Goal: Information Seeking & Learning: Learn about a topic

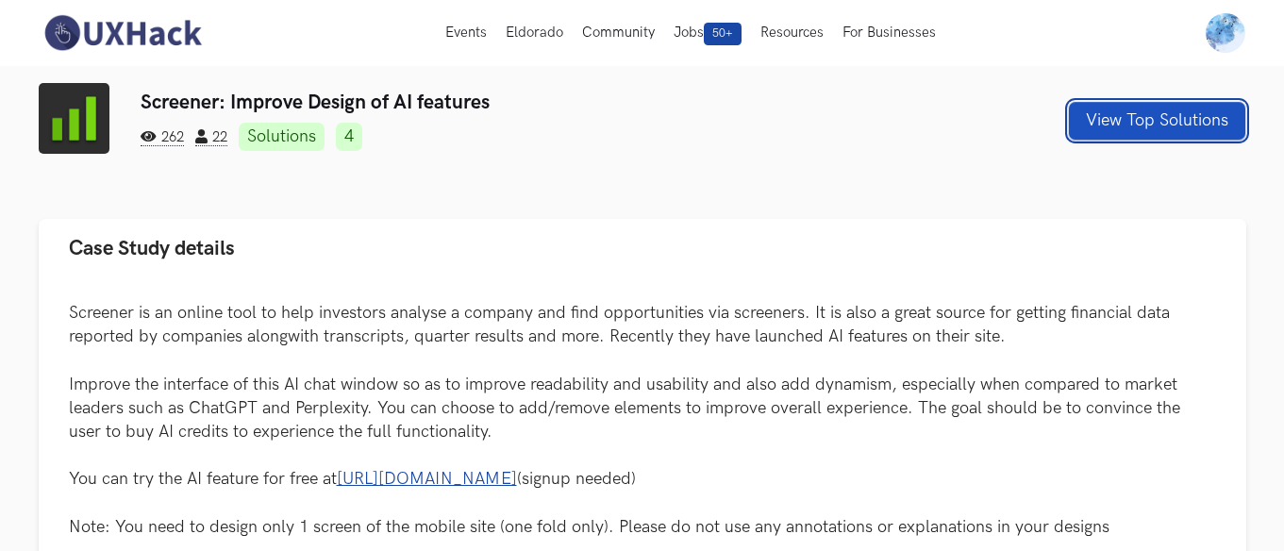
click at [1118, 120] on button "View Top Solutions" at bounding box center [1157, 121] width 176 height 38
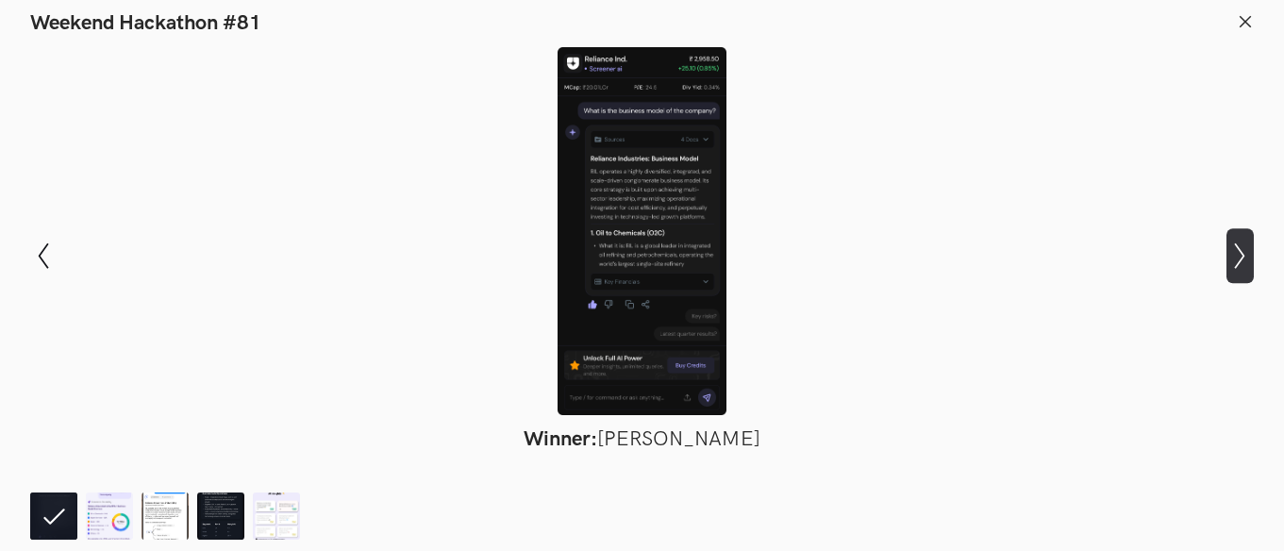
click at [1236, 253] on icon "Show next slide" at bounding box center [1239, 255] width 27 height 27
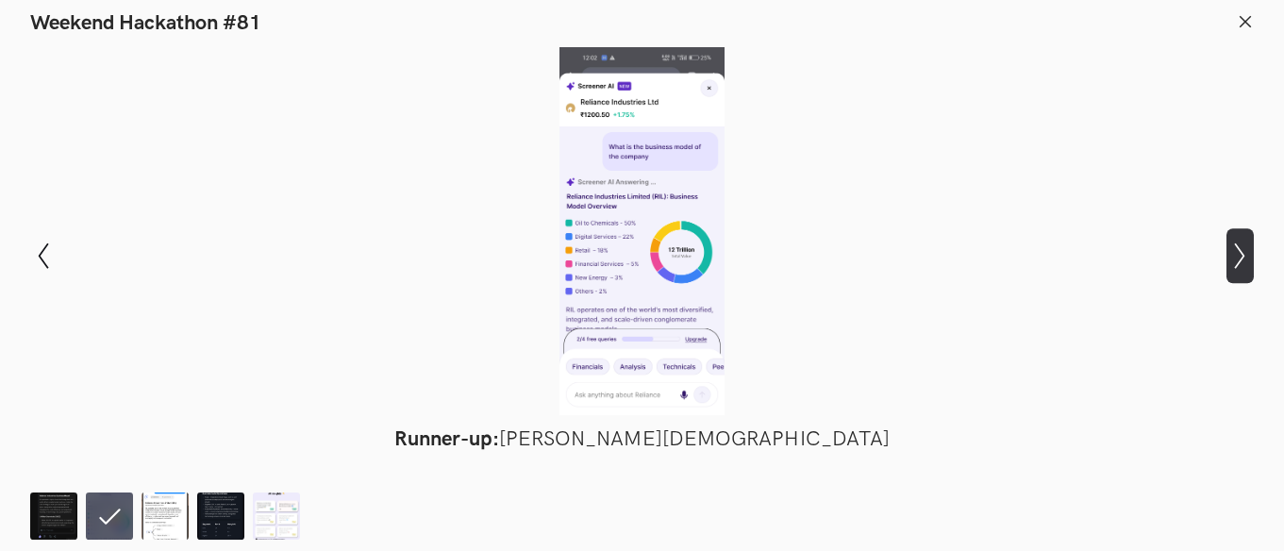
click at [1231, 253] on icon "Show next slide" at bounding box center [1239, 255] width 27 height 27
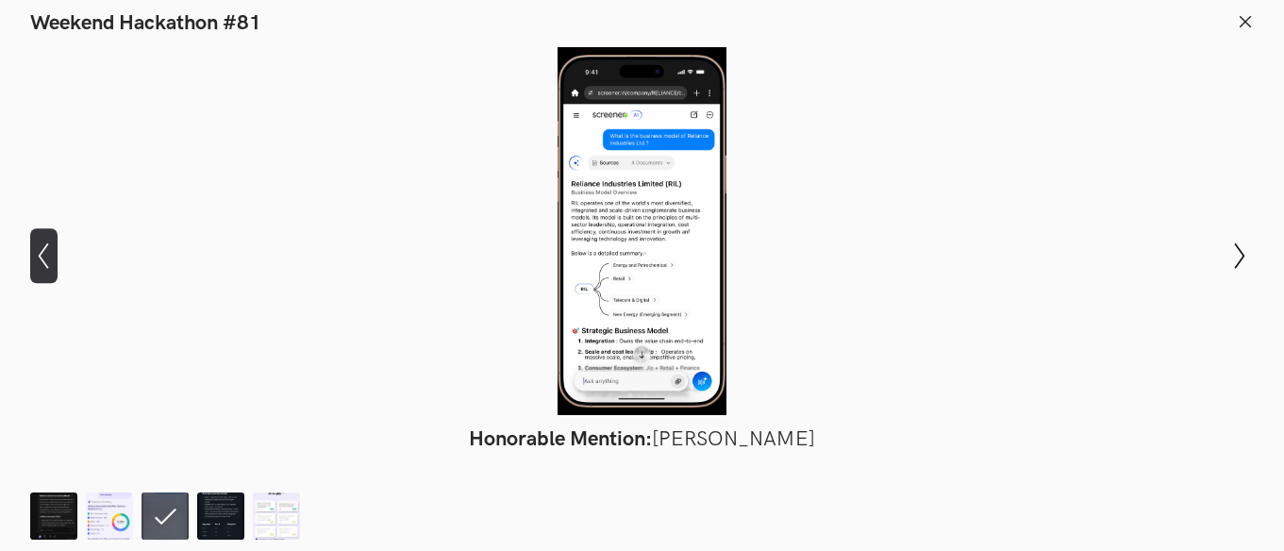
click at [34, 255] on icon "Show previous slide" at bounding box center [43, 255] width 27 height 27
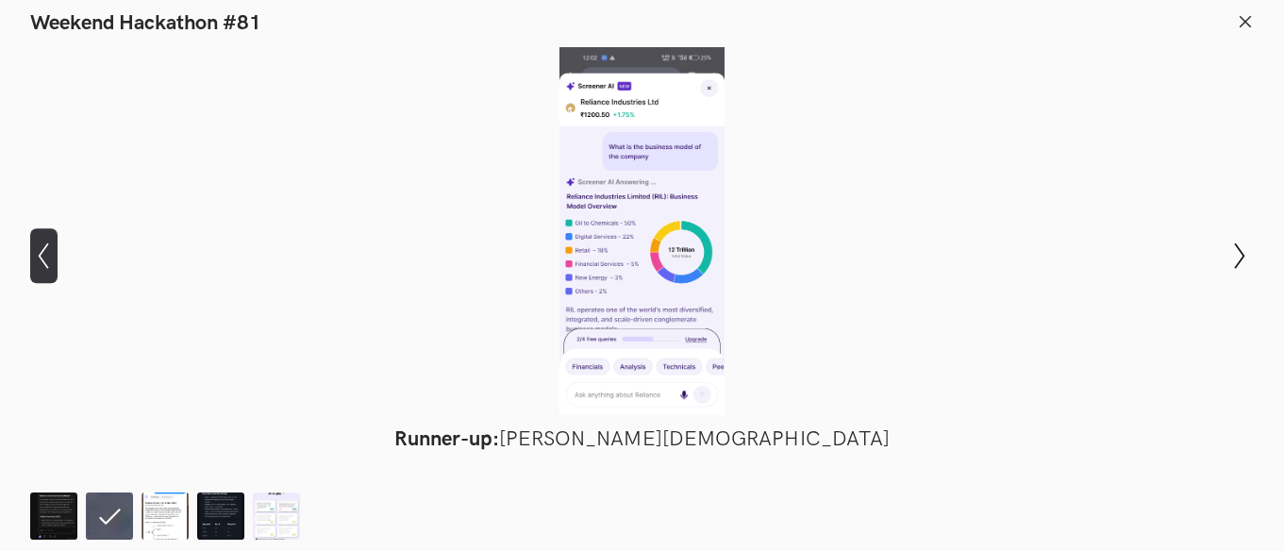
click at [33, 256] on icon "Show previous slide" at bounding box center [43, 255] width 27 height 27
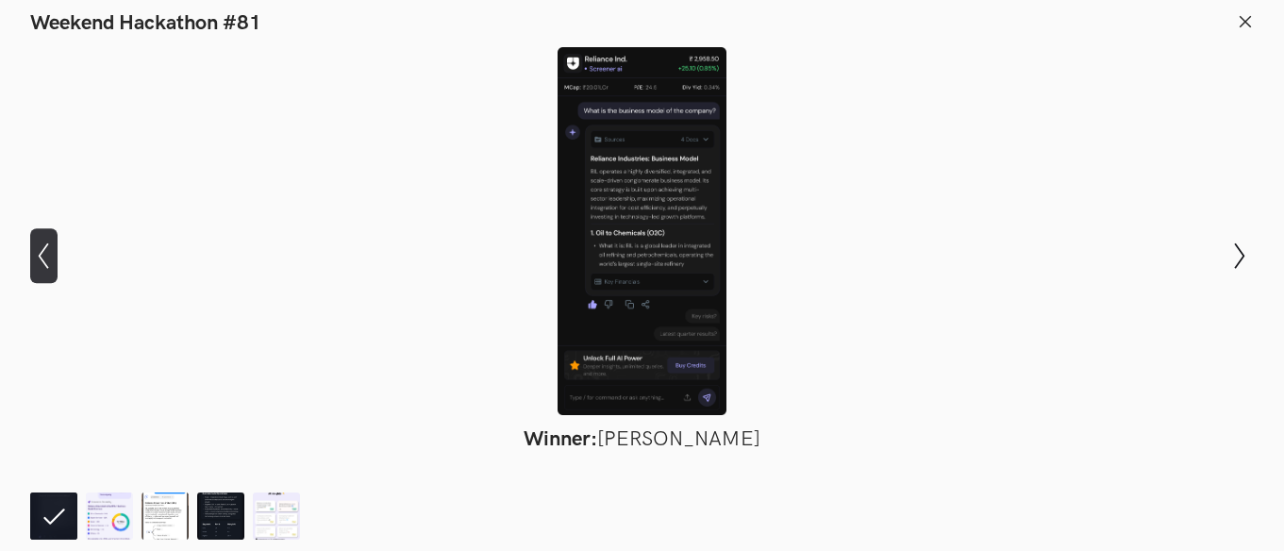
click at [33, 256] on icon "Show previous slide" at bounding box center [43, 255] width 27 height 27
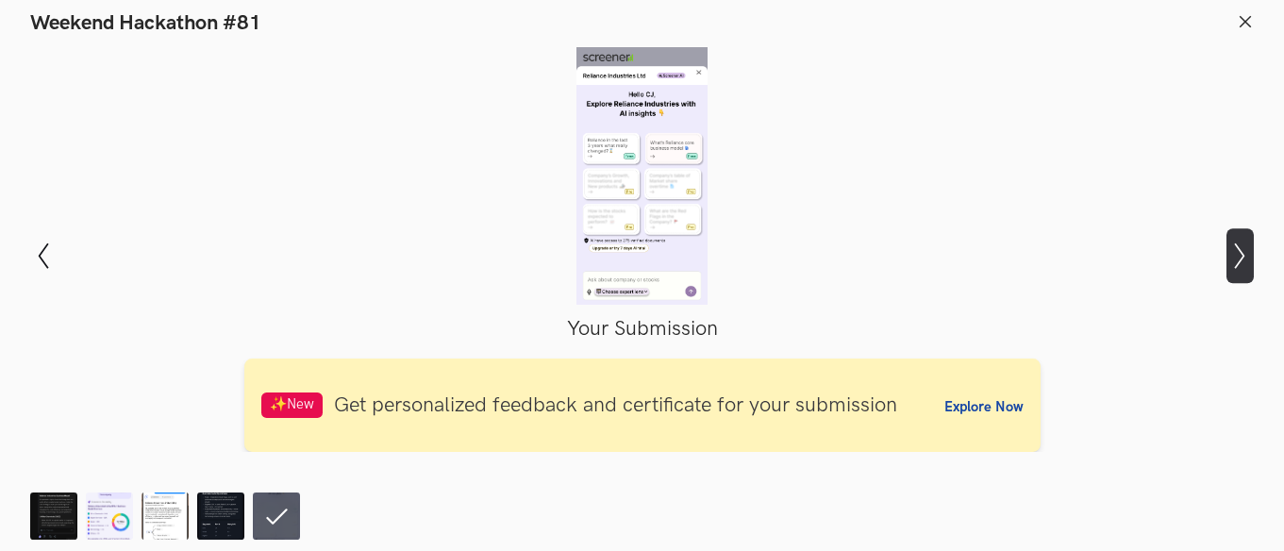
click at [1243, 267] on icon "Show next slide" at bounding box center [1239, 255] width 27 height 27
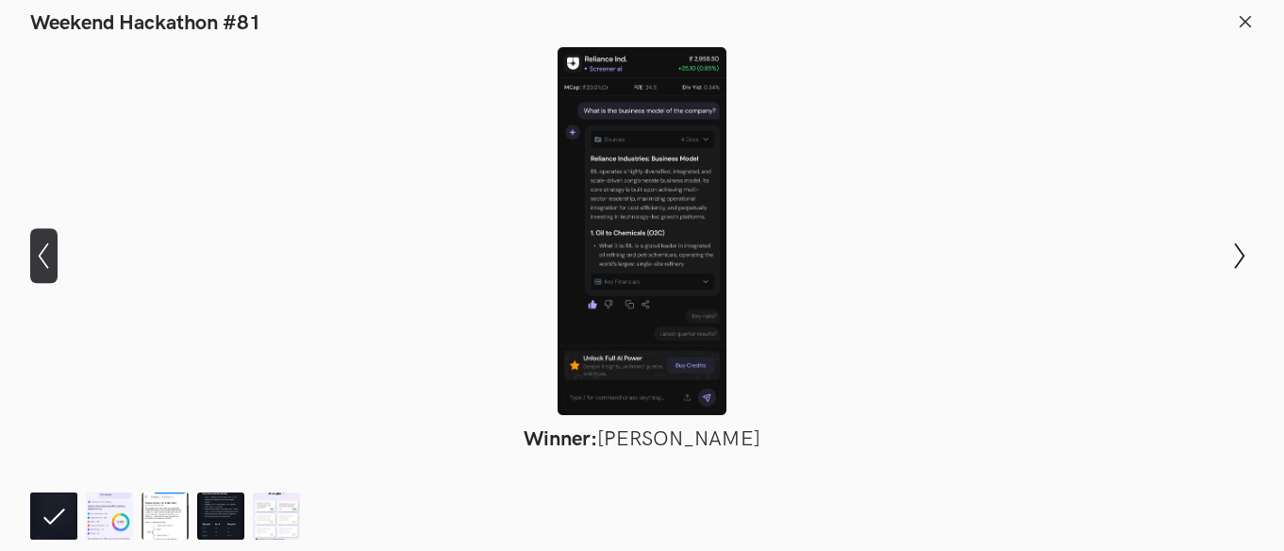
click at [40, 248] on icon "Show previous slide" at bounding box center [43, 255] width 27 height 27
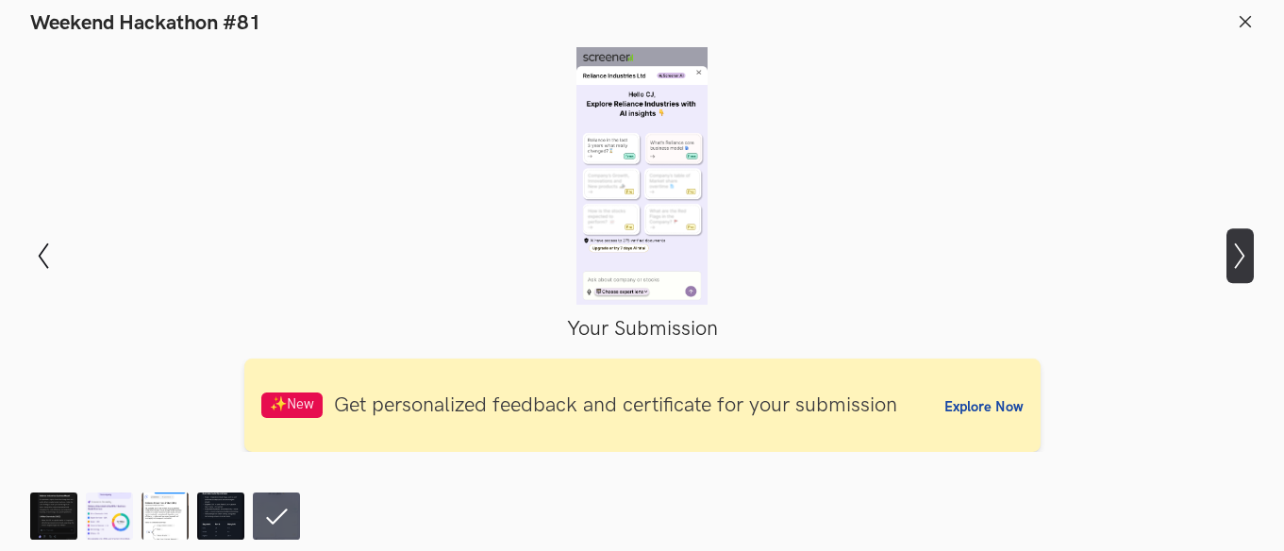
click at [1245, 252] on icon "Show next slide" at bounding box center [1239, 255] width 27 height 27
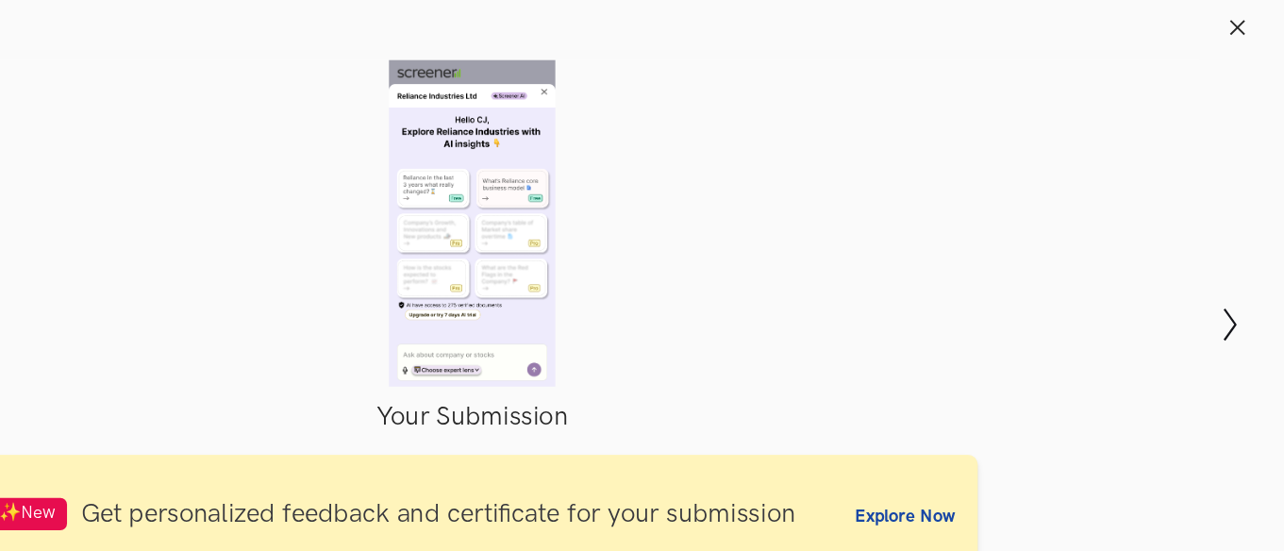
click at [1244, 19] on icon at bounding box center [1244, 21] width 17 height 17
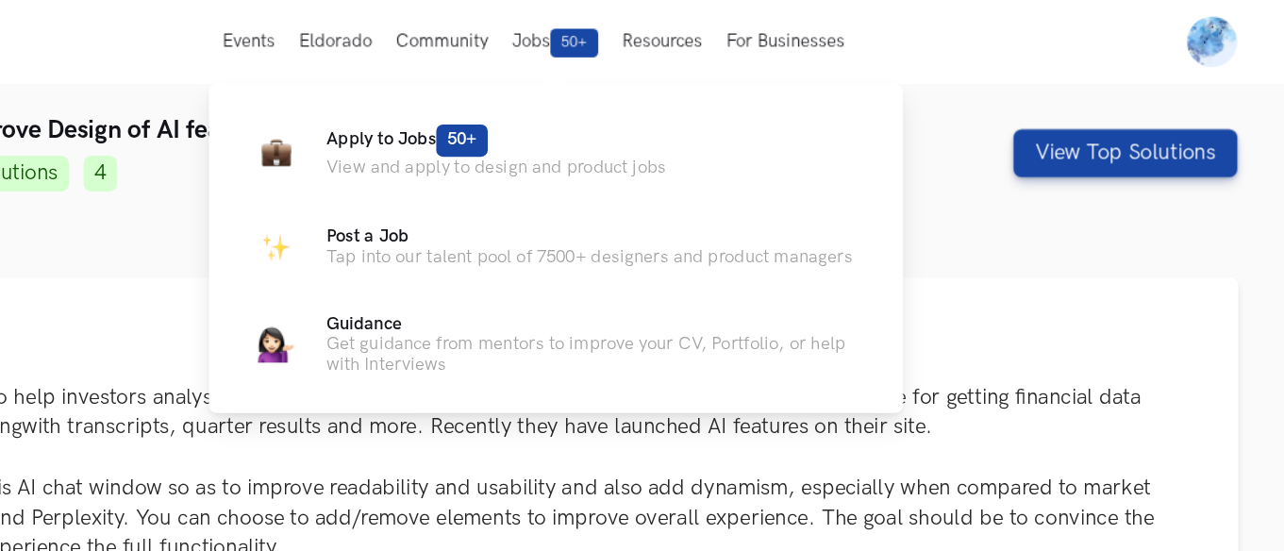
click at [670, 141] on ul "Apply to Jobs 50+ View and apply to design and product jobs Post a Job Tap into…" at bounding box center [708, 195] width 487 height 199
click at [628, 117] on span "50+" at bounding box center [634, 110] width 41 height 25
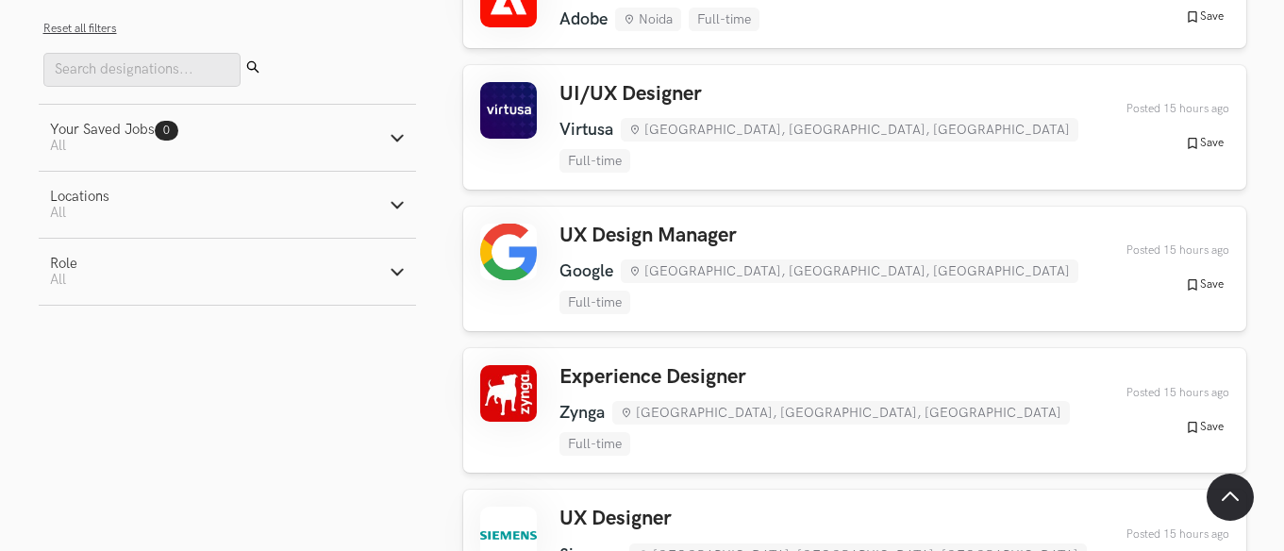
scroll to position [377, 0]
click at [773, 505] on h3 "UX Designer" at bounding box center [835, 517] width 552 height 25
click at [687, 223] on h3 "UX Design Manager" at bounding box center [835, 235] width 552 height 25
